Goal: Information Seeking & Learning: Learn about a topic

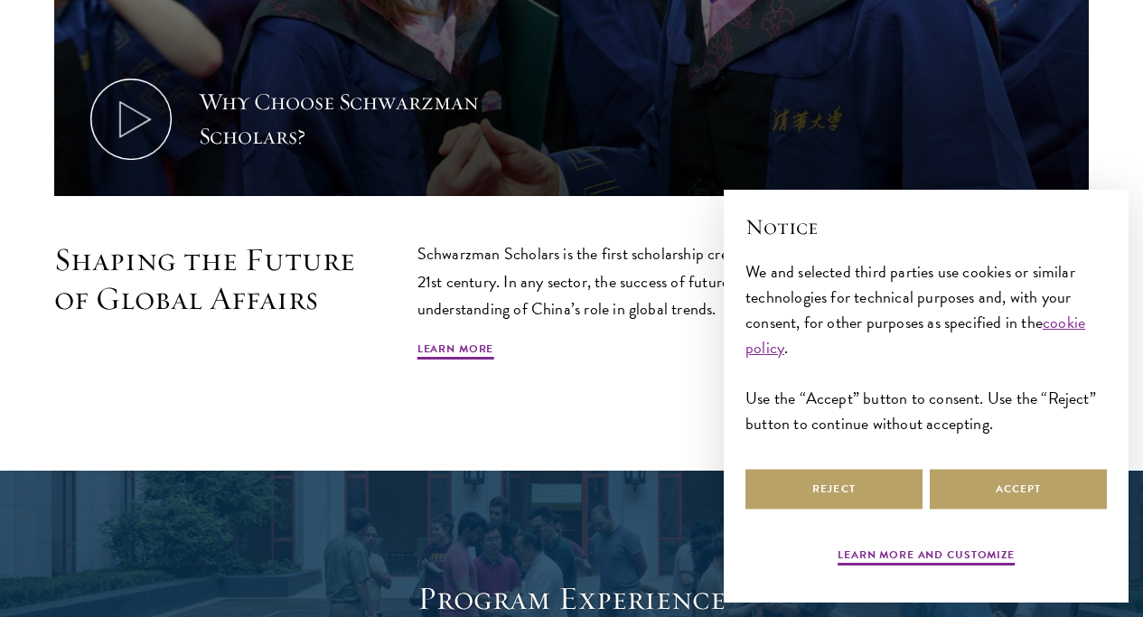
scroll to position [1175, 0]
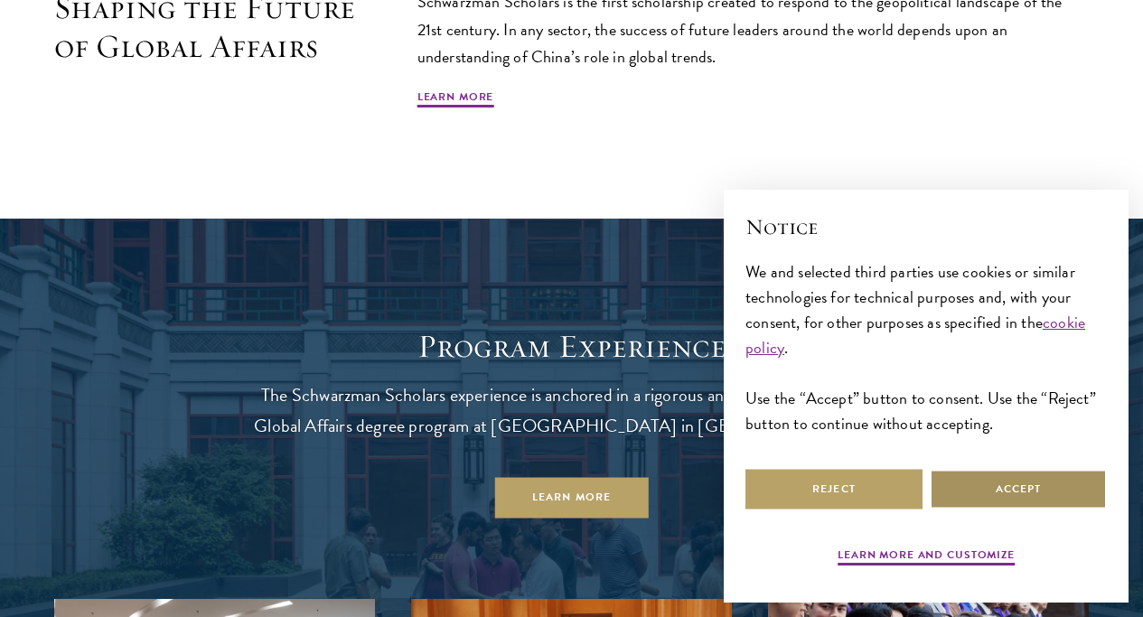
click at [979, 488] on button "Accept" at bounding box center [1018, 489] width 177 height 41
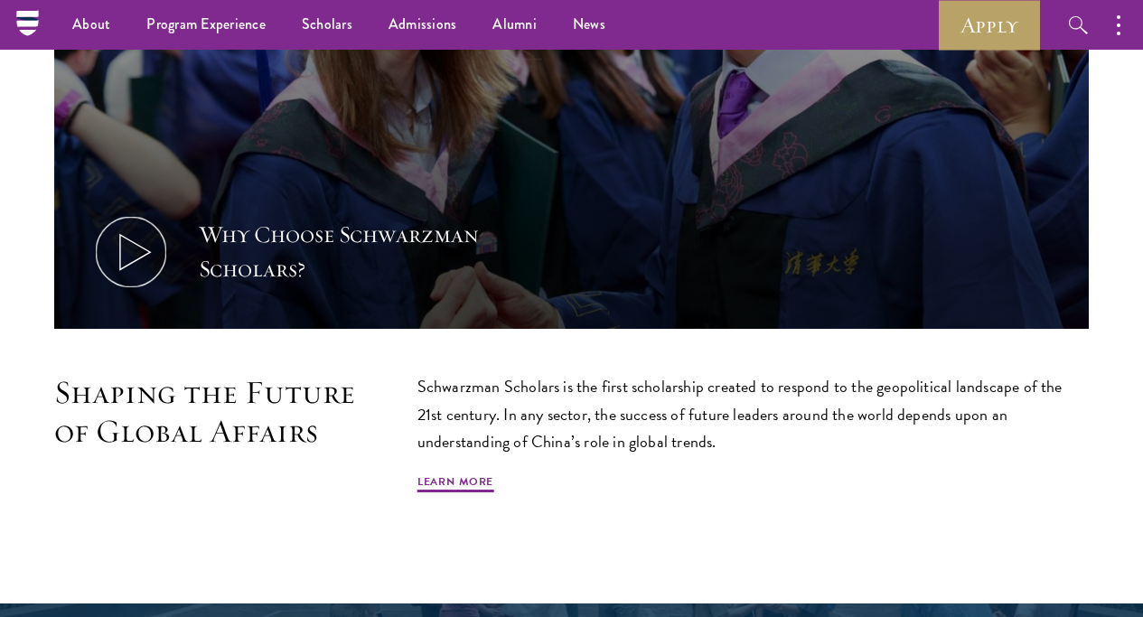
scroll to position [723, 0]
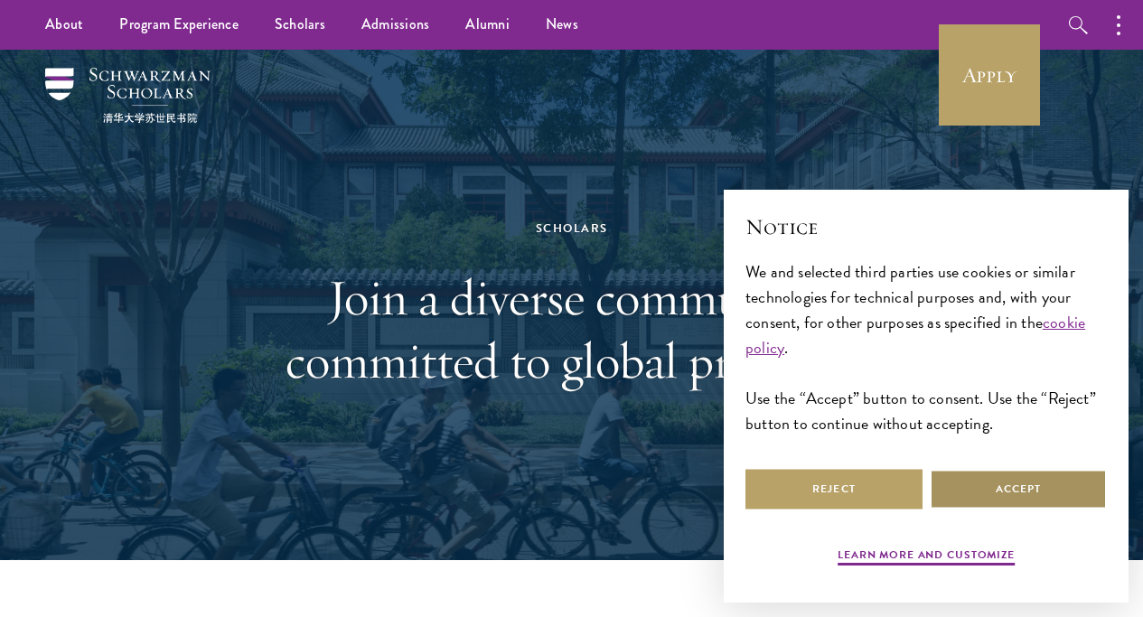
click at [1052, 480] on button "Accept" at bounding box center [1018, 489] width 177 height 41
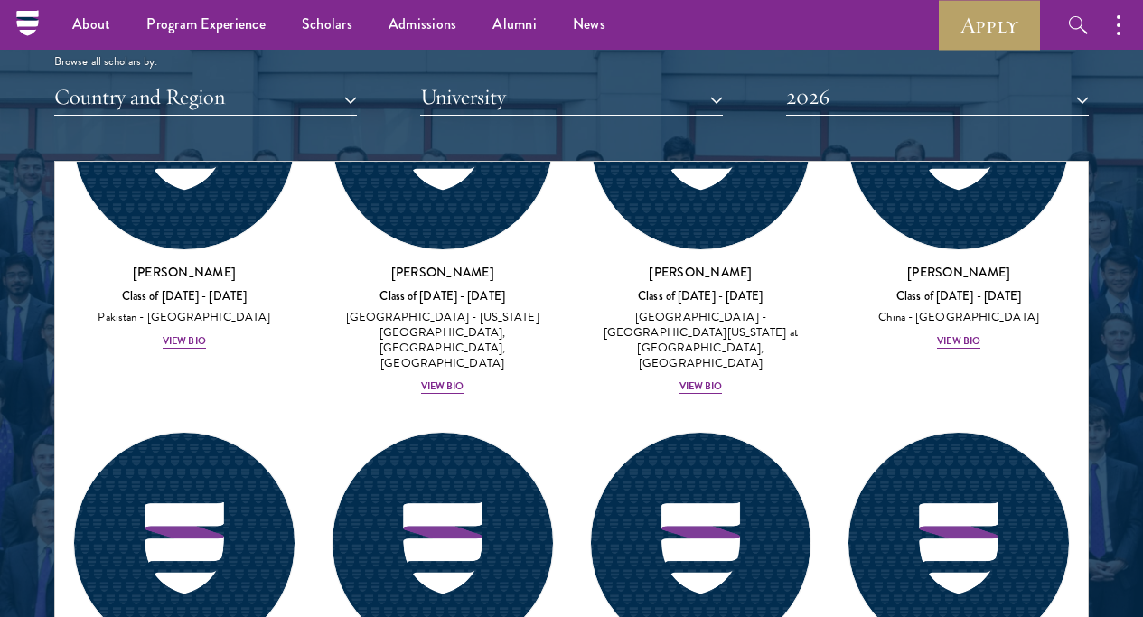
scroll to position [5309, 0]
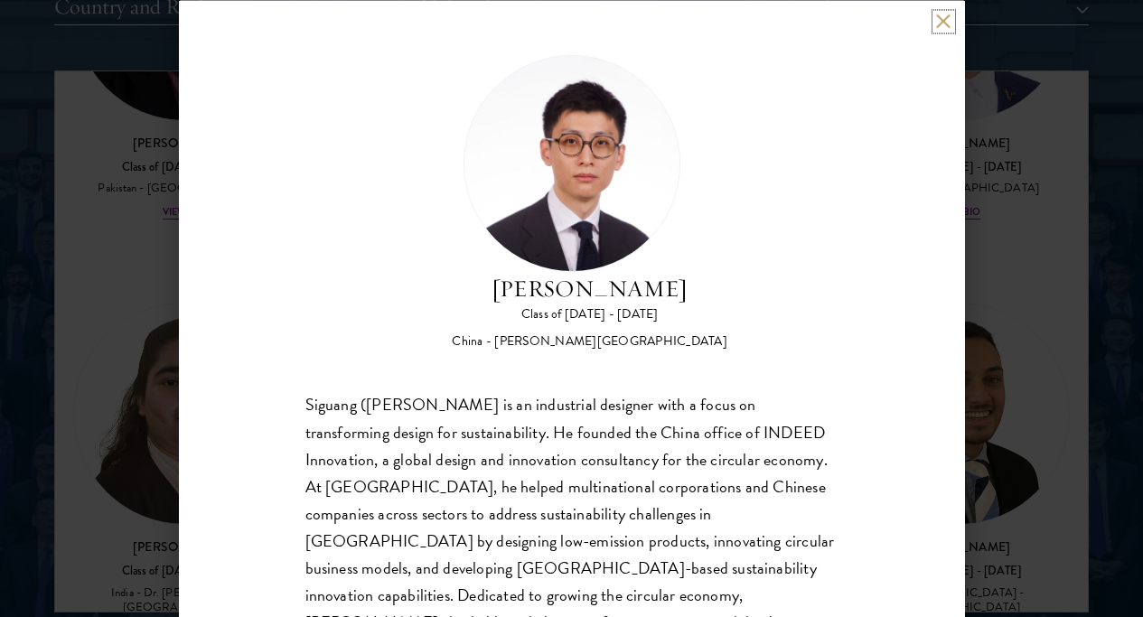
click at [946, 20] on button at bounding box center [943, 21] width 15 height 15
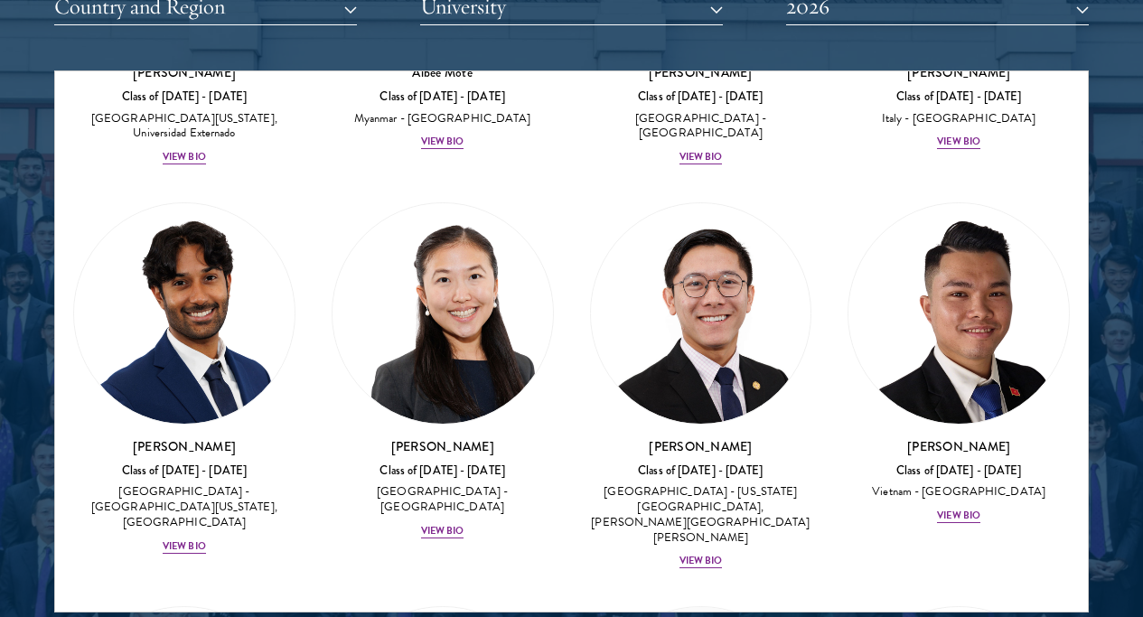
scroll to position [9178, 0]
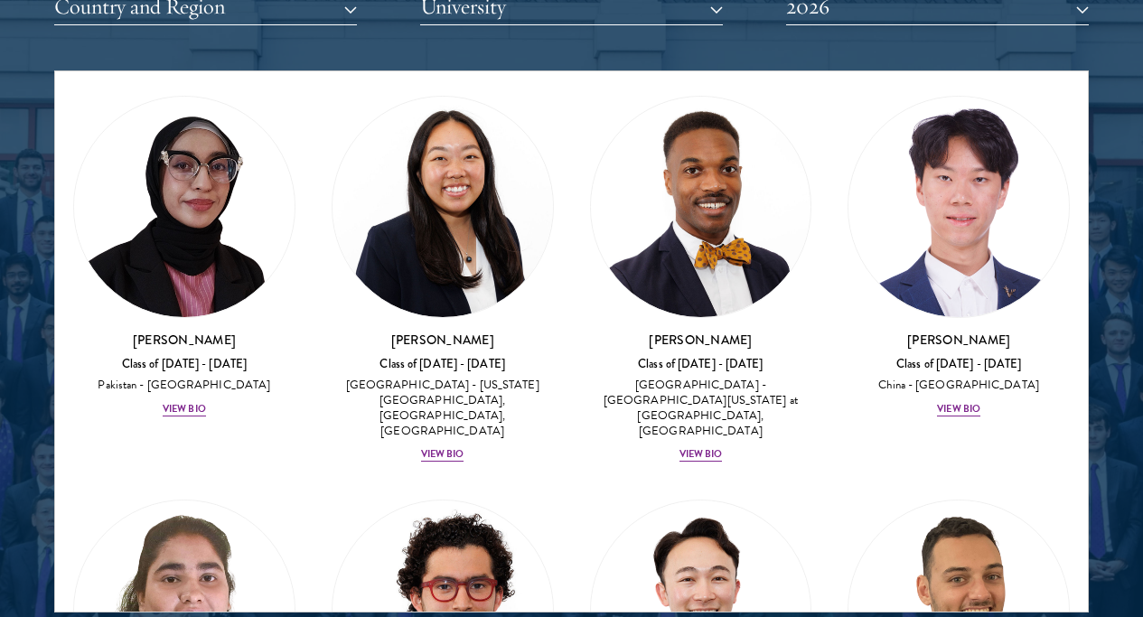
scroll to position [4299, 0]
